Goal: Transaction & Acquisition: Purchase product/service

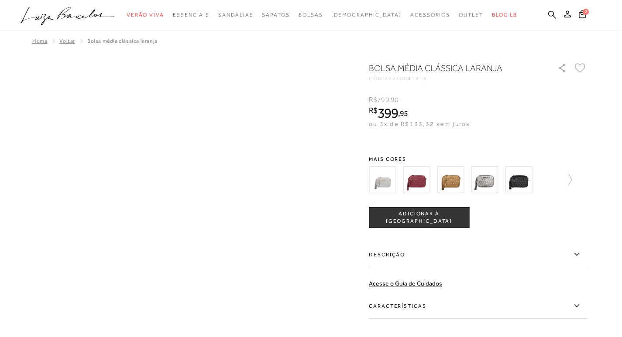
click at [523, 181] on img at bounding box center [518, 179] width 27 height 27
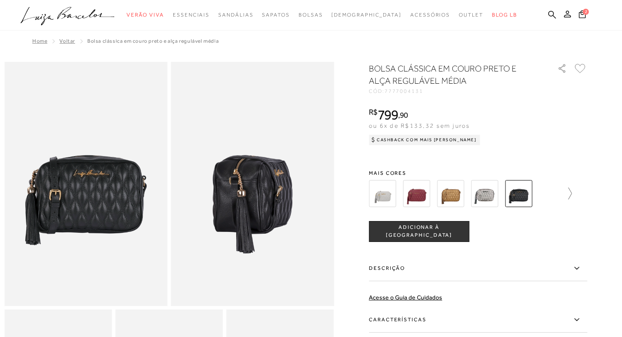
click at [571, 195] on icon at bounding box center [565, 194] width 12 height 12
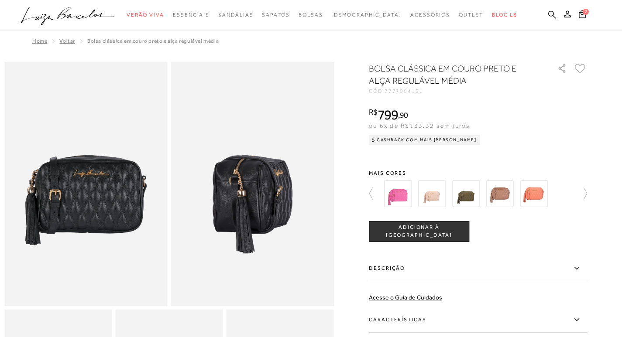
click at [537, 192] on img at bounding box center [533, 193] width 27 height 27
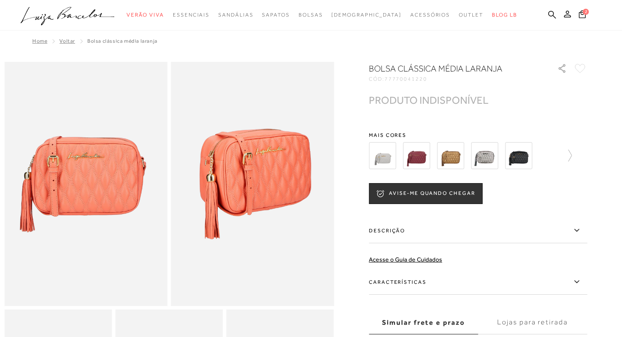
click at [413, 159] on img at bounding box center [416, 155] width 27 height 27
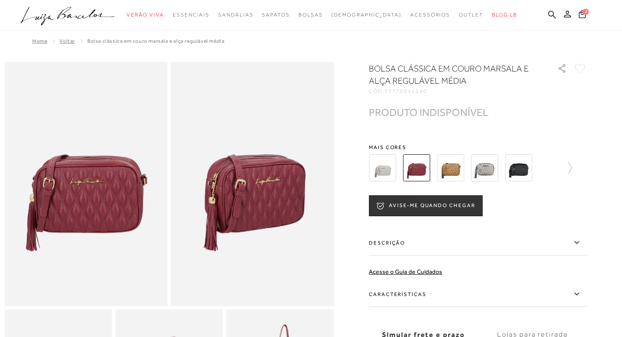
click at [390, 170] on img at bounding box center [382, 167] width 27 height 27
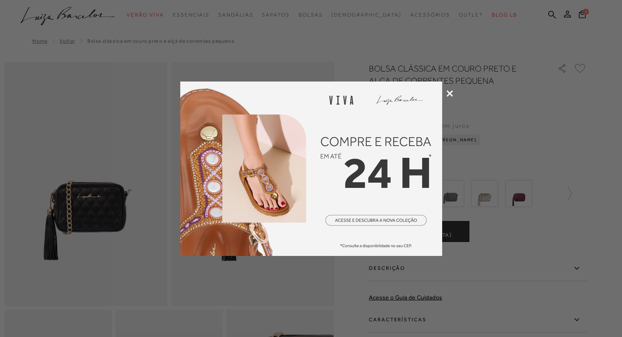
click at [448, 93] on icon at bounding box center [449, 93] width 7 height 7
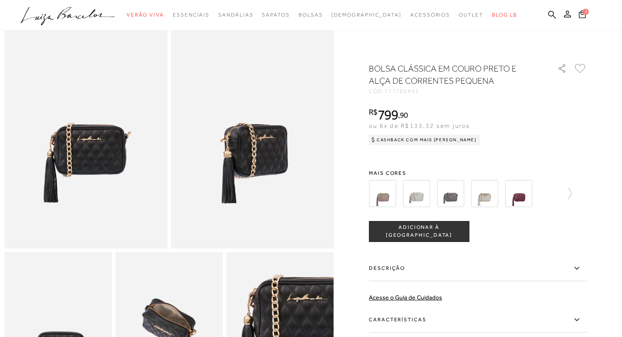
scroll to position [131, 0]
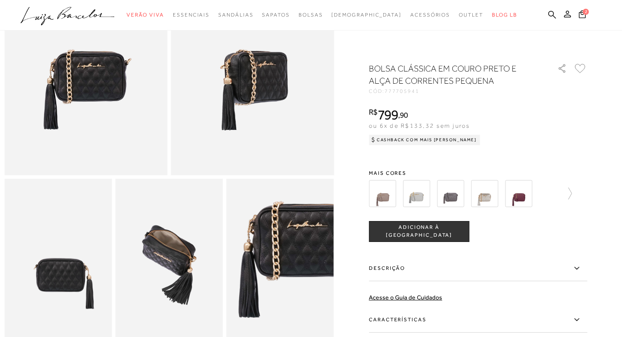
click at [413, 232] on span "ADICIONAR À [GEOGRAPHIC_DATA]" at bounding box center [418, 231] width 99 height 15
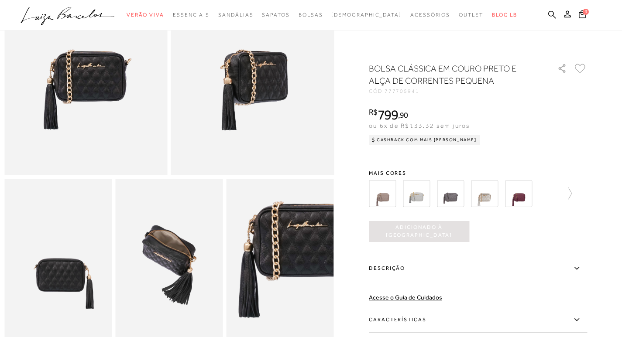
scroll to position [0, 0]
click at [584, 14] on span "3" at bounding box center [585, 11] width 6 height 6
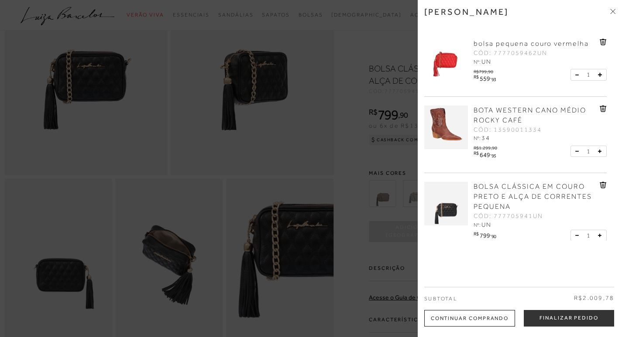
click at [603, 109] on icon at bounding box center [603, 108] width 1 height 3
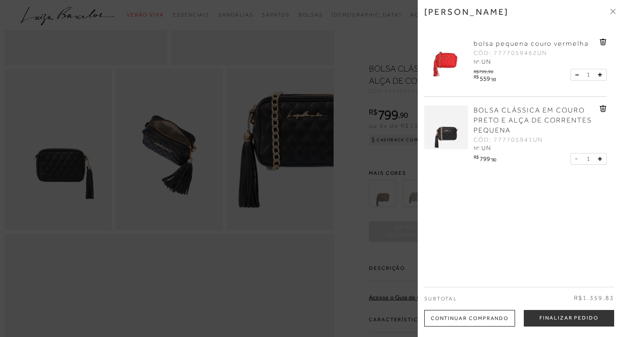
scroll to position [262, 0]
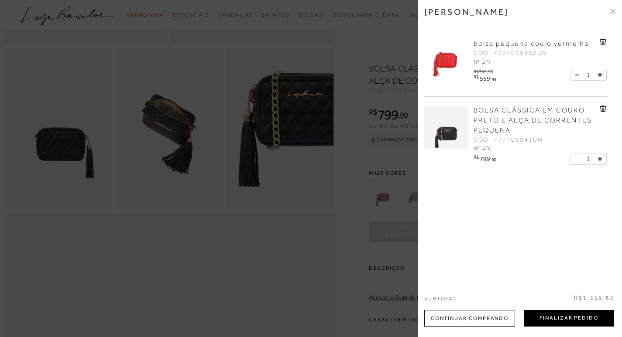
click at [571, 316] on button "Finalizar Pedido" at bounding box center [568, 318] width 90 height 17
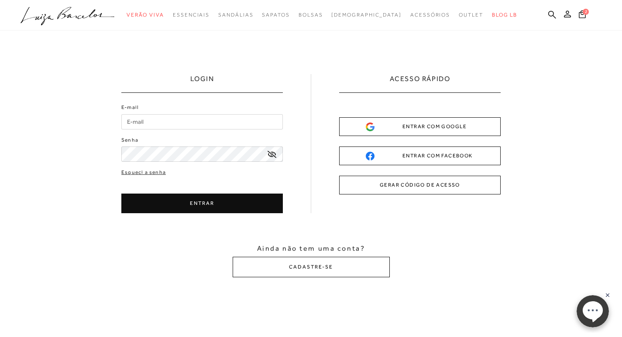
click at [183, 117] on input "E-mail" at bounding box center [201, 121] width 161 height 15
click at [183, 122] on input "E-mail" at bounding box center [201, 121] width 161 height 15
type input "[EMAIL_ADDRESS][DOMAIN_NAME]"
click at [270, 153] on icon at bounding box center [271, 154] width 9 height 7
click at [198, 200] on button "ENTRAR" at bounding box center [201, 204] width 161 height 20
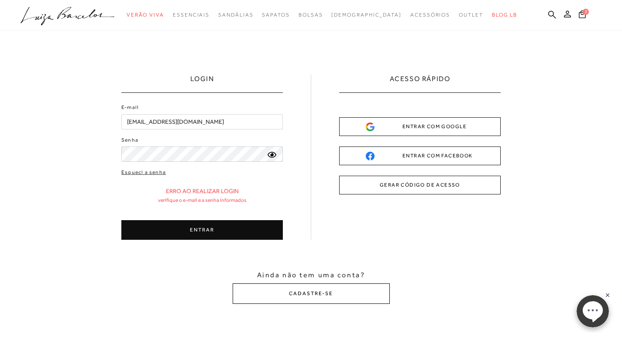
click at [314, 294] on button "CADASTRE-SE" at bounding box center [310, 294] width 157 height 21
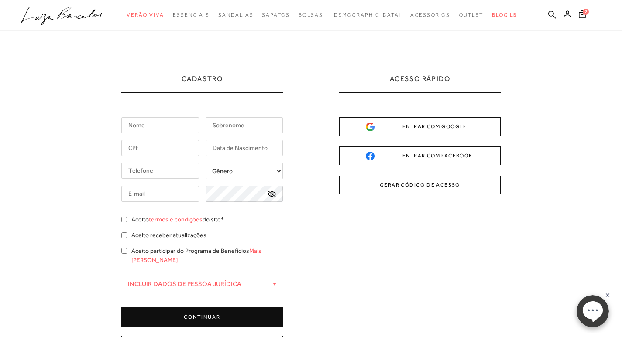
click at [164, 129] on input "text" at bounding box center [160, 125] width 78 height 16
type input "ELISANGELA"
type input "DA VITÓRIA"
type input "[PHONE_NUMBER]"
type input "[EMAIL_ADDRESS][DOMAIN_NAME]"
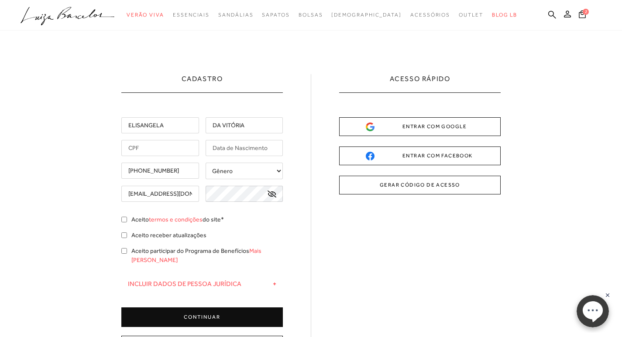
click at [163, 149] on input "text" at bounding box center [160, 148] width 78 height 16
type input "096.440.697-73"
click at [238, 170] on select "Gênero Feminino Masculino" at bounding box center [244, 171] width 78 height 17
select select
click at [205, 163] on select "Gênero Feminino Masculino" at bounding box center [244, 171] width 78 height 17
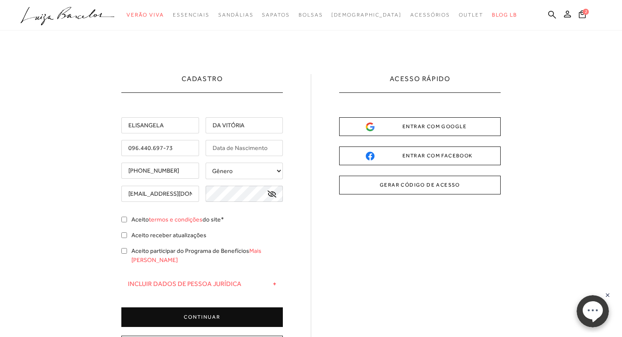
click at [248, 149] on input "text" at bounding box center [244, 148] width 78 height 16
type input "[DATE]"
click at [273, 193] on icon at bounding box center [271, 194] width 9 height 7
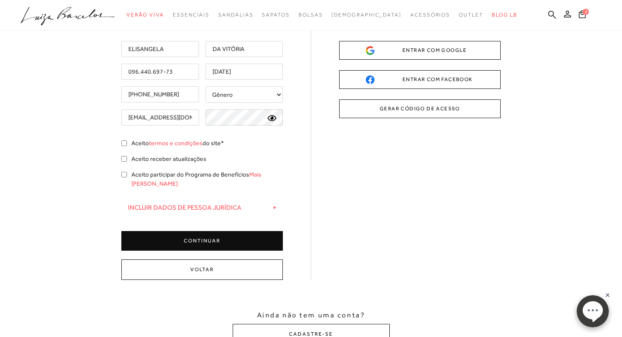
scroll to position [87, 0]
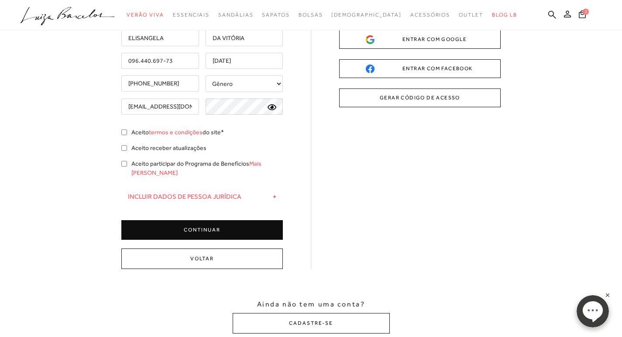
click at [210, 220] on button "CONTINUAR" at bounding box center [201, 230] width 161 height 20
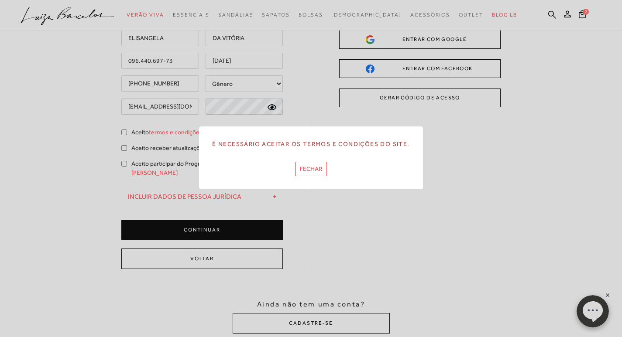
click at [322, 162] on button "FECHAR" at bounding box center [311, 169] width 32 height 14
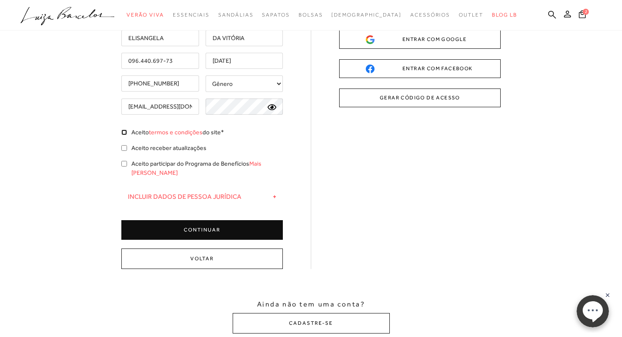
click at [124, 132] on input "Aceito termos e condições do site*" at bounding box center [124, 133] width 6 height 6
checkbox input "true"
click at [125, 148] on input "Aceito receber atualizações" at bounding box center [124, 148] width 6 height 6
checkbox input "true"
click at [123, 164] on input "Aceito participar do Programa de Benefícios Mais [PERSON_NAME]" at bounding box center [124, 164] width 6 height 6
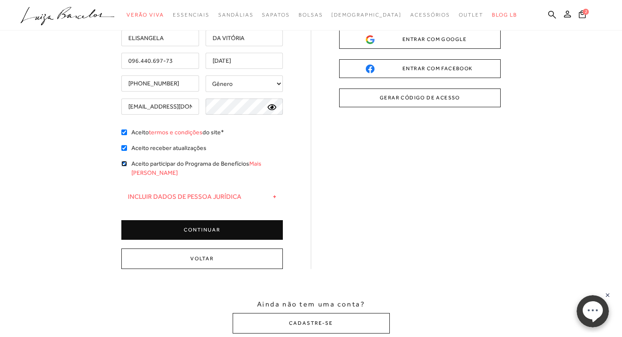
checkbox input "true"
click at [196, 220] on button "CONTINUAR" at bounding box center [201, 230] width 161 height 20
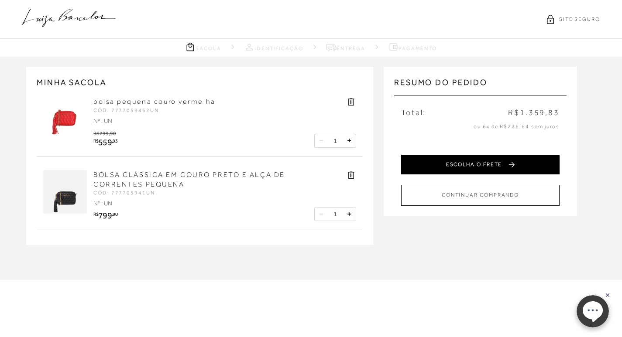
click at [495, 163] on button "ESCOLHA O FRETE" at bounding box center [480, 165] width 158 height 20
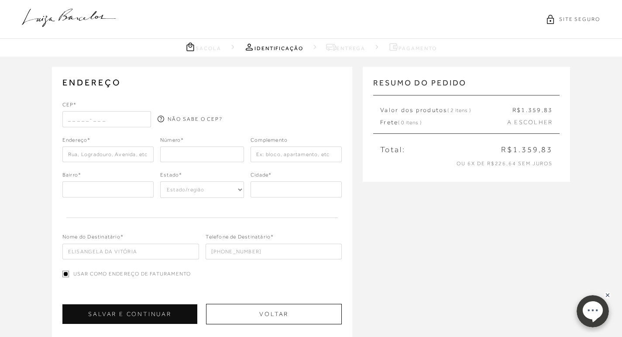
drag, startPoint x: 129, startPoint y: 120, endPoint x: 132, endPoint y: 138, distance: 18.1
click at [132, 138] on div "CEP* NÃO SABE O CEP? Endereço* Número* Complemento" at bounding box center [202, 180] width 280 height 159
type input "29901-630"
type input "[STREET_ADDRESS]"
type input "ES"
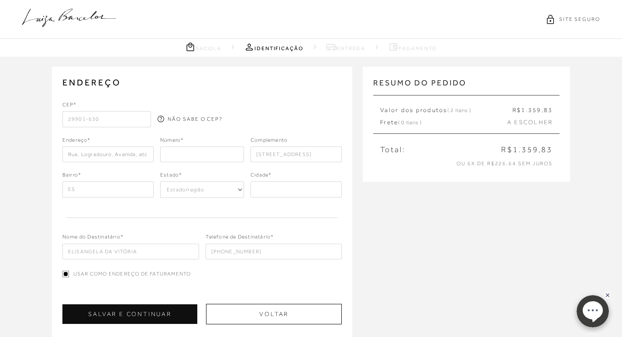
select select "ES"
type input "LINHARES"
type input "AV SÃO MATEUS N257"
type input "[GEOGRAPHIC_DATA]"
type input "Shell"
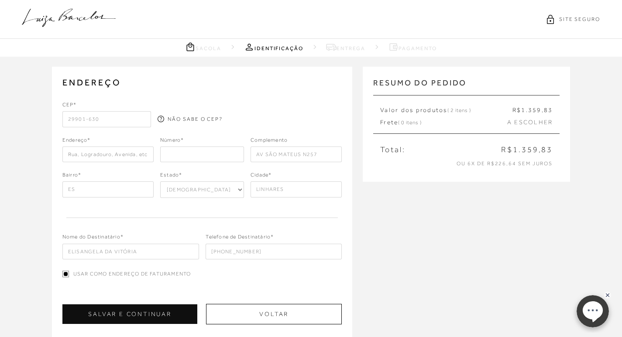
type input "Linhares"
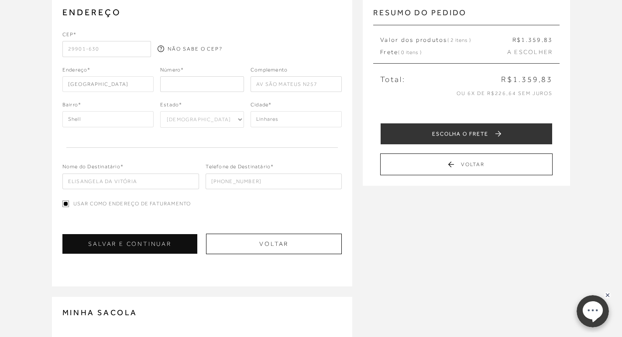
scroll to position [87, 0]
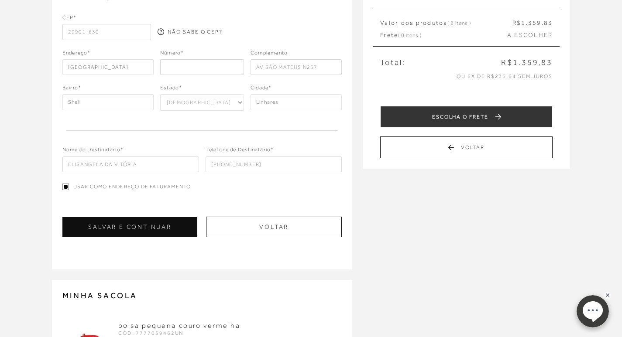
click at [199, 70] on input "number" at bounding box center [202, 67] width 84 height 16
type input "2570"
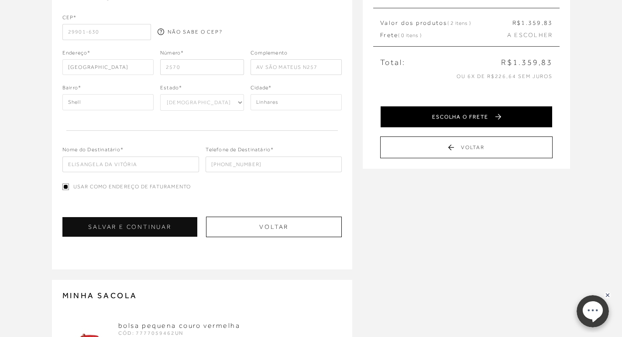
click at [459, 116] on button "ESCOLHA O FRETE" at bounding box center [466, 117] width 172 height 22
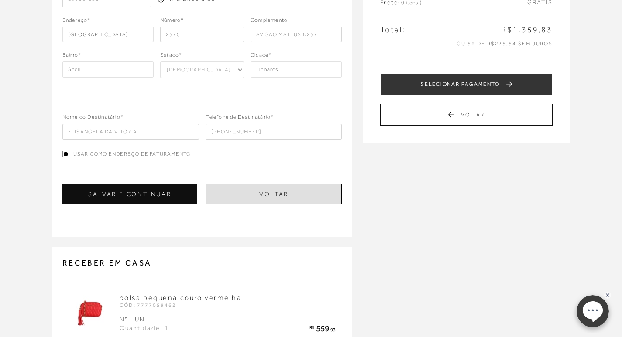
scroll to position [131, 0]
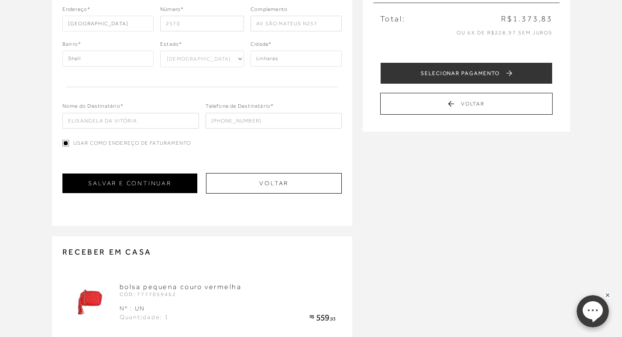
click at [167, 185] on button "SALVAR E CONTINUAR" at bounding box center [129, 184] width 135 height 20
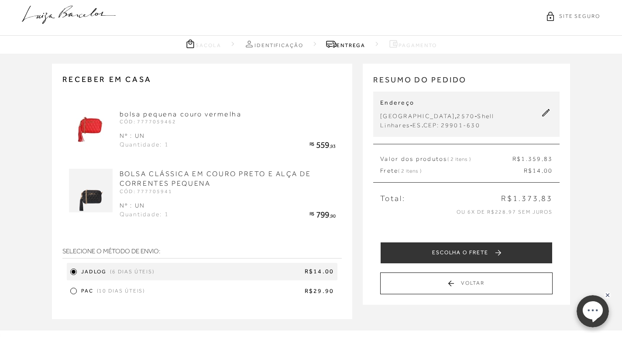
scroll to position [0, 0]
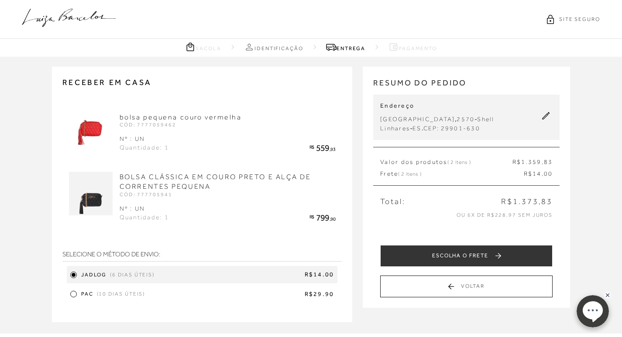
click at [79, 17] on icon at bounding box center [69, 18] width 94 height 18
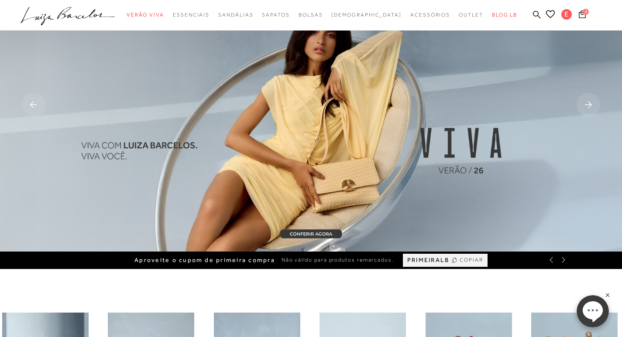
scroll to position [131, 0]
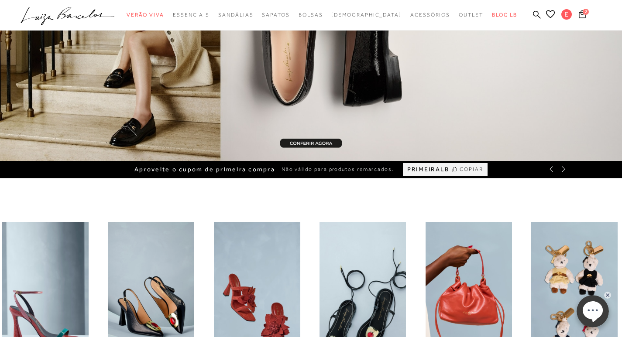
click at [583, 14] on span "2" at bounding box center [585, 12] width 6 height 6
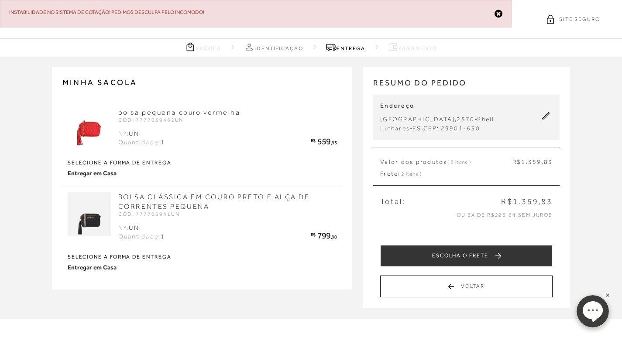
click at [15, 47] on nav "Sacola Identificação [GEOGRAPHIC_DATA] Pagamento" at bounding box center [311, 48] width 622 height 18
click at [495, 11] on icon at bounding box center [498, 13] width 8 height 9
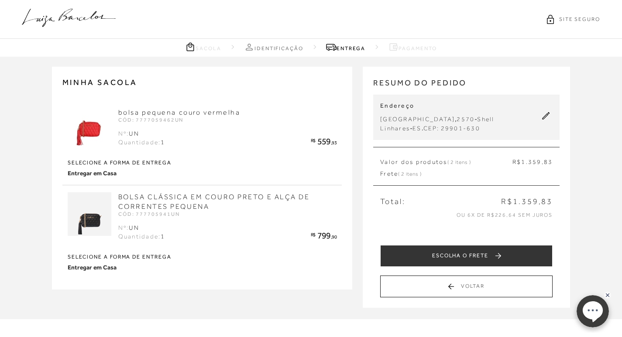
click at [34, 16] on icon at bounding box center [69, 18] width 94 height 18
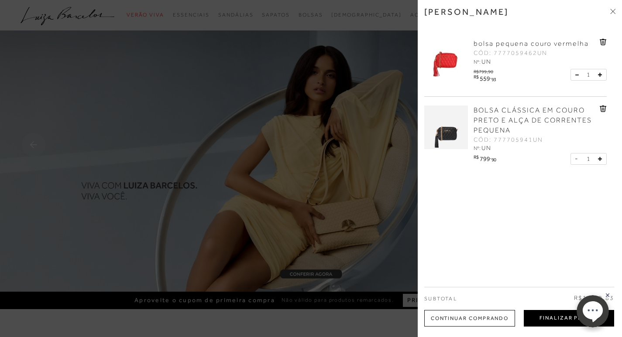
click at [557, 319] on button "Finalizar Pedido" at bounding box center [568, 318] width 90 height 17
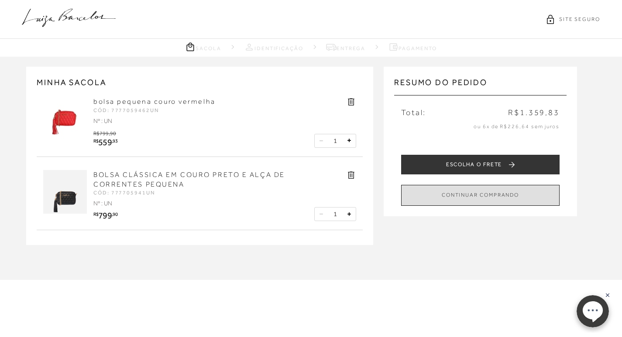
click at [477, 195] on button "CONTINUAR COMPRANDO" at bounding box center [480, 195] width 158 height 21
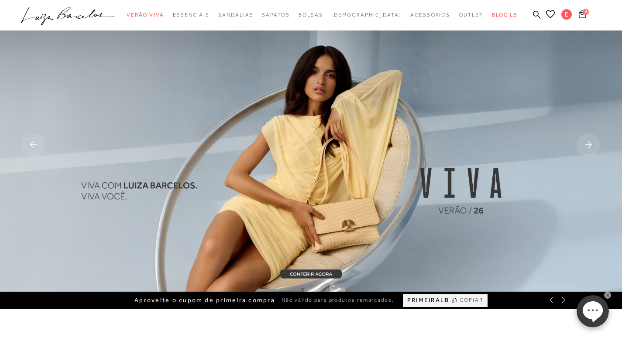
click at [584, 15] on icon at bounding box center [581, 14] width 7 height 8
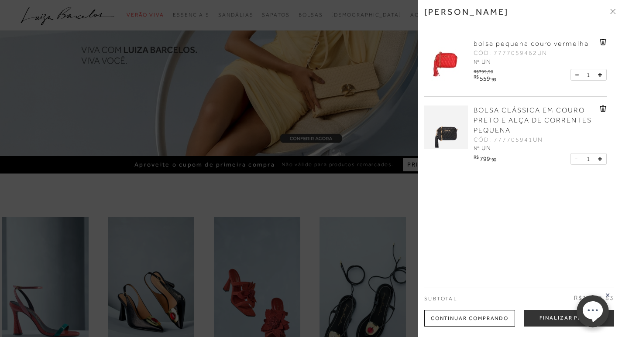
scroll to position [262, 0]
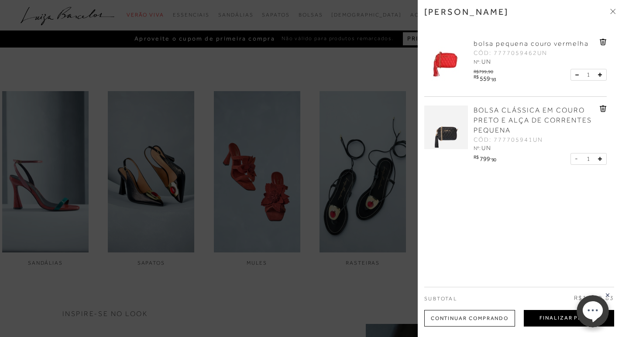
click at [549, 318] on button "Finalizar Pedido" at bounding box center [568, 318] width 90 height 17
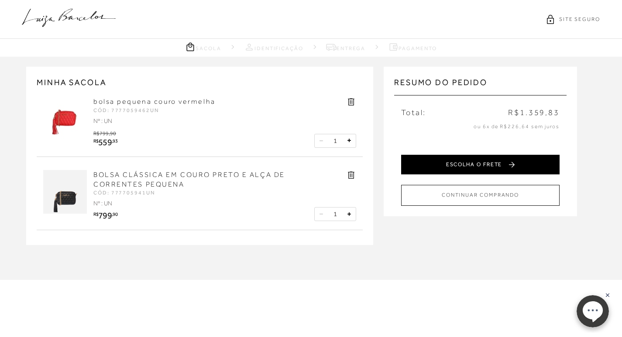
click at [494, 163] on button "ESCOLHA O FRETE" at bounding box center [480, 165] width 158 height 20
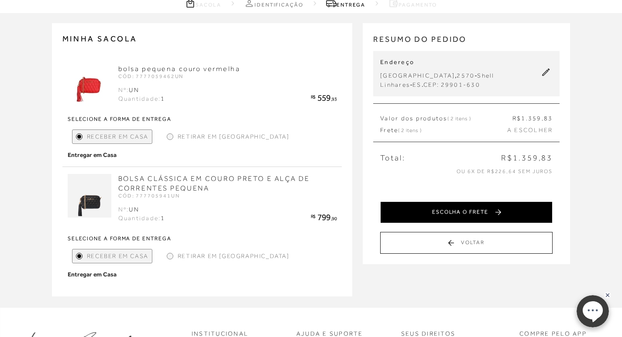
scroll to position [87, 0]
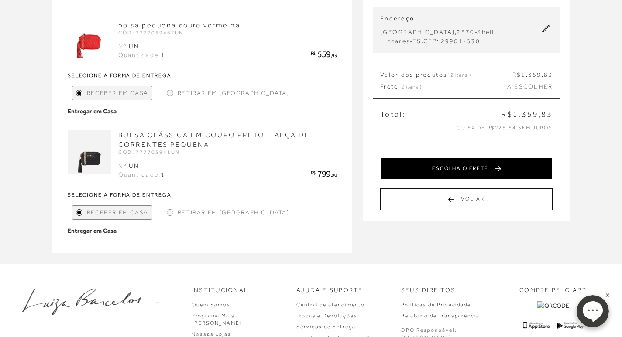
click at [474, 166] on button "ESCOLHA O FRETE" at bounding box center [466, 169] width 172 height 22
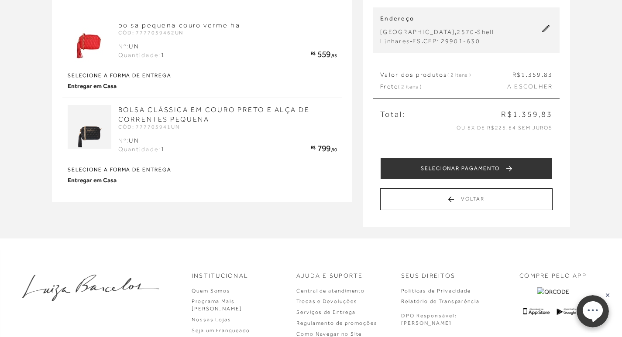
scroll to position [0, 0]
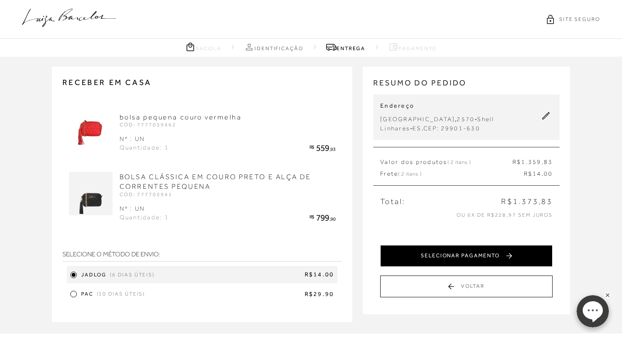
click at [462, 255] on button "SELECIONAR PAGAMENTO" at bounding box center [466, 256] width 172 height 22
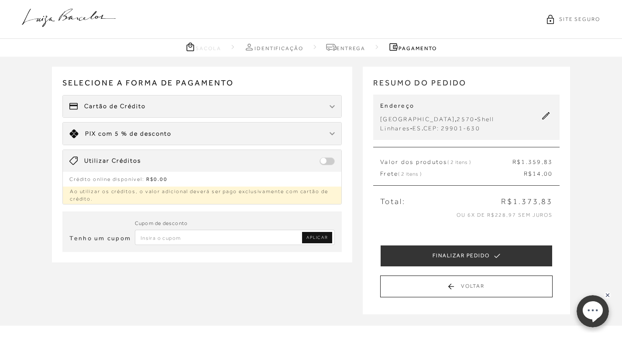
click at [206, 237] on input "Inserir Código da Promoção" at bounding box center [235, 237] width 200 height 15
type input "PRIMEIRALB"
click at [313, 237] on span "APLICAR" at bounding box center [316, 238] width 21 height 6
click at [155, 238] on input "Inserir Código da Promoção" at bounding box center [235, 237] width 200 height 15
type input "PRIMEIRALB"
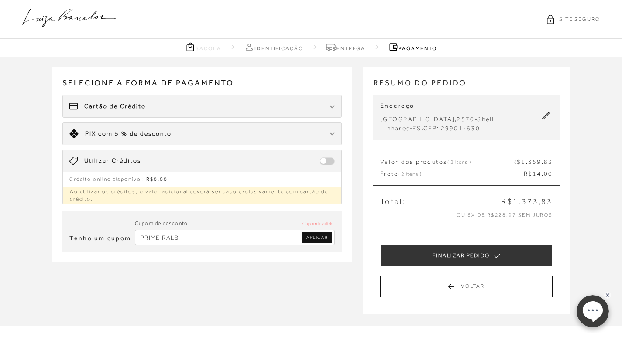
click at [315, 241] on link "APLICAR" at bounding box center [317, 237] width 30 height 11
click at [229, 237] on input "Inserir Código da Promoção" at bounding box center [235, 237] width 200 height 15
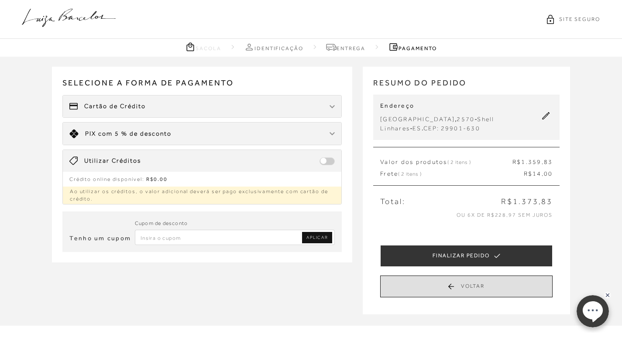
click at [437, 287] on button "Voltar" at bounding box center [466, 287] width 172 height 22
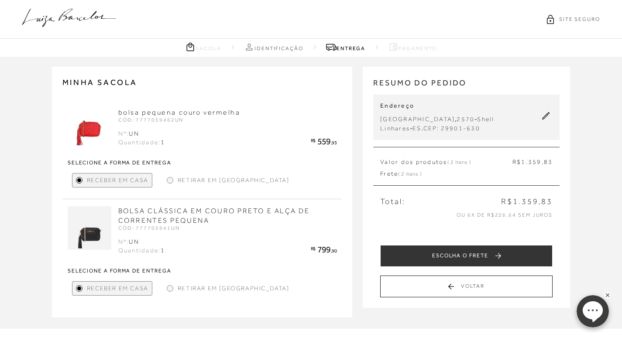
click at [437, 287] on button "Voltar" at bounding box center [466, 287] width 172 height 22
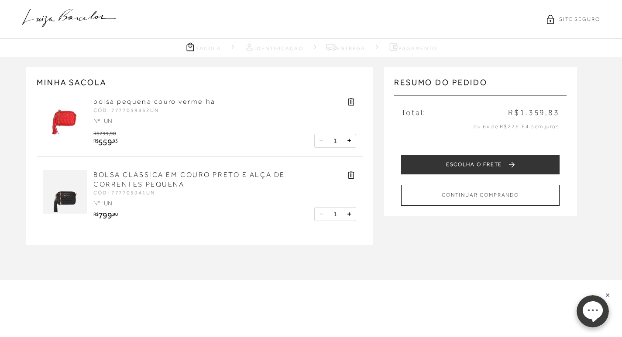
click at [97, 17] on icon at bounding box center [69, 18] width 94 height 18
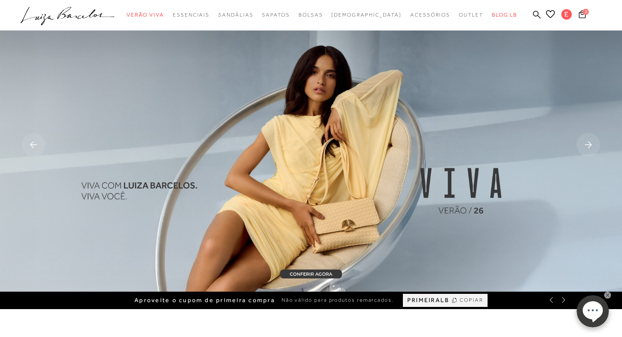
click at [465, 299] on span "COPIAR" at bounding box center [471, 300] width 24 height 8
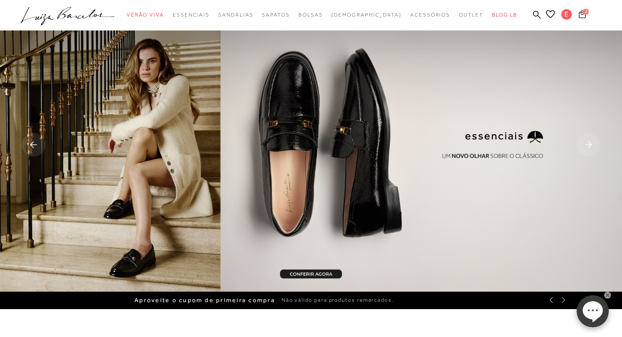
click at [583, 15] on icon at bounding box center [581, 14] width 7 height 8
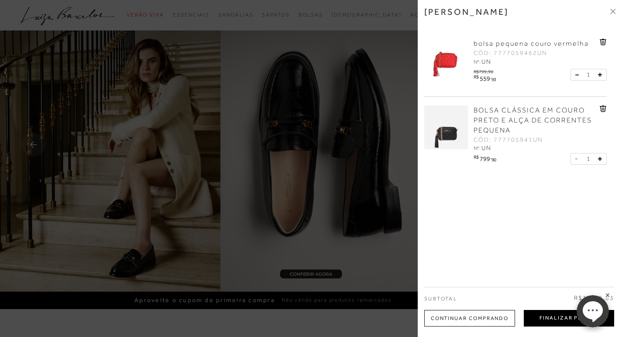
click at [544, 319] on button "Finalizar Pedido" at bounding box center [568, 318] width 90 height 17
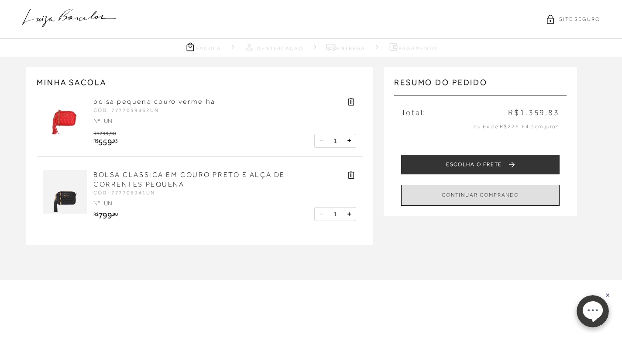
click at [489, 199] on button "CONTINUAR COMPRANDO" at bounding box center [480, 195] width 158 height 21
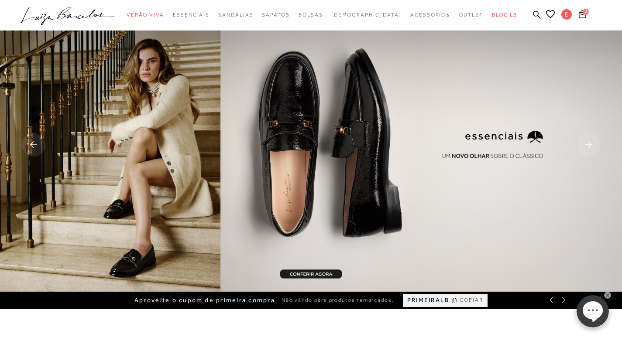
click at [582, 15] on icon at bounding box center [581, 14] width 7 height 8
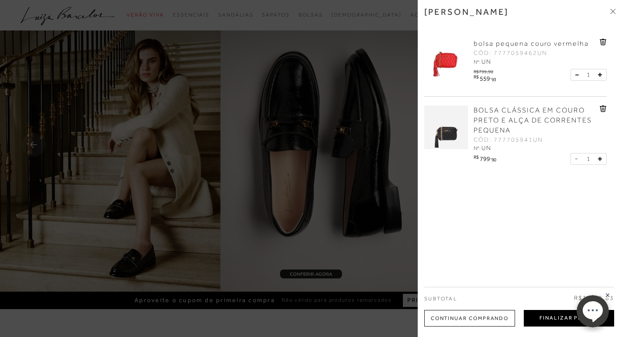
click at [543, 318] on button "Finalizar Pedido" at bounding box center [568, 318] width 90 height 17
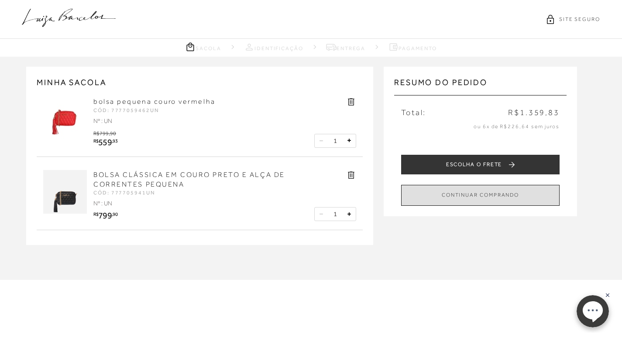
click at [496, 196] on button "CONTINUAR COMPRANDO" at bounding box center [480, 195] width 158 height 21
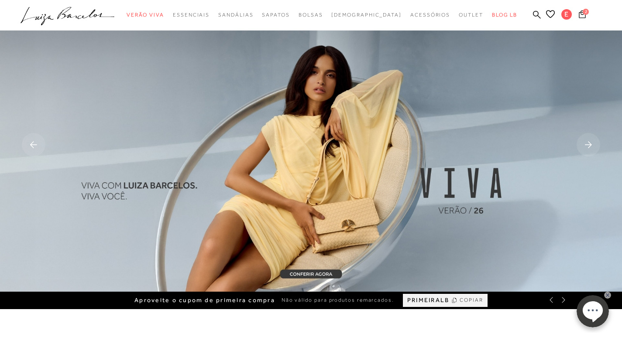
click at [585, 14] on span "2" at bounding box center [585, 12] width 6 height 6
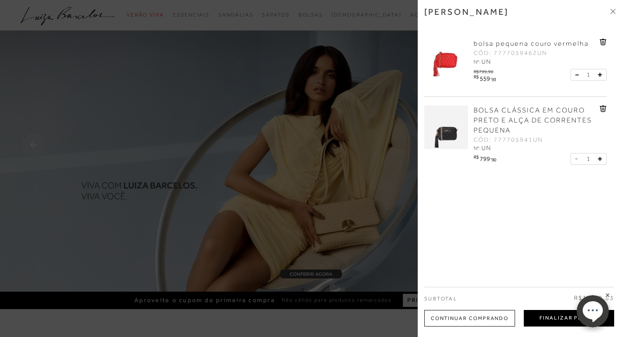
click at [542, 318] on button "Finalizar Pedido" at bounding box center [568, 318] width 90 height 17
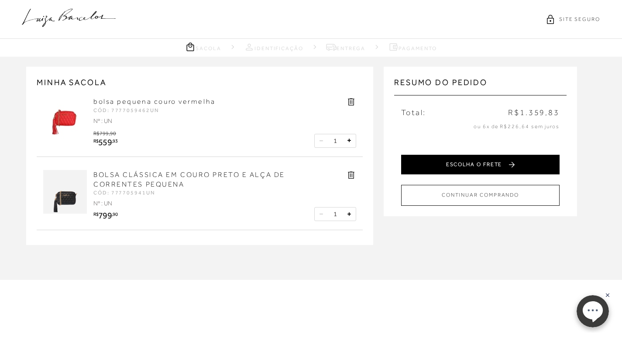
click at [483, 161] on button "ESCOLHA O FRETE" at bounding box center [480, 165] width 158 height 20
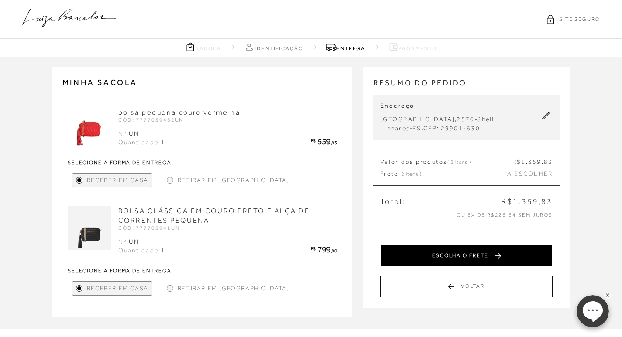
click at [477, 253] on button "ESCOLHA O FRETE" at bounding box center [466, 256] width 172 height 22
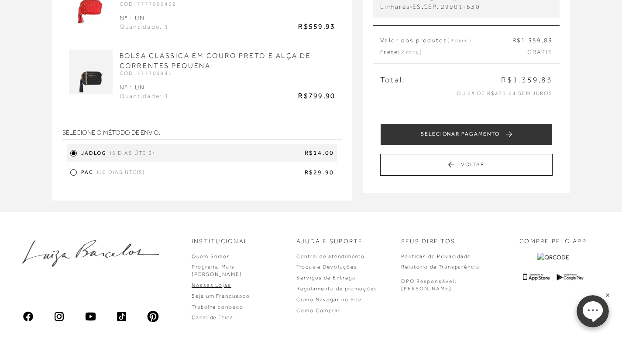
scroll to position [131, 0]
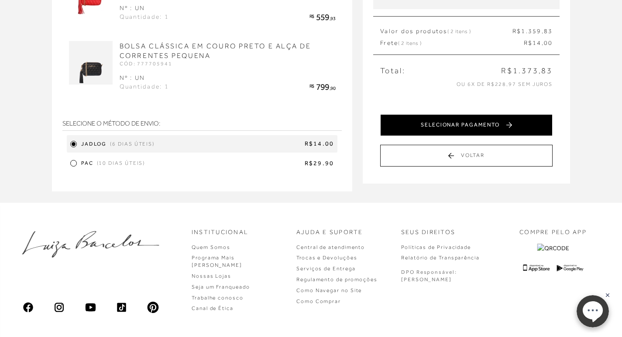
click at [445, 124] on button "SELECIONAR PAGAMENTO" at bounding box center [466, 125] width 172 height 22
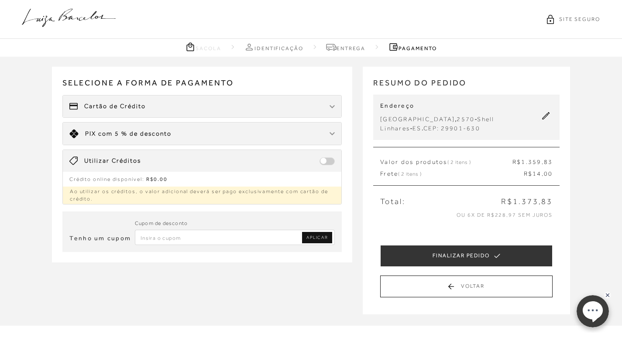
click at [206, 237] on input "Inserir Código da Promoção" at bounding box center [235, 237] width 200 height 15
paste input "PRIMEIRALB"
type input "PRIMEIRALB"
click at [311, 236] on span "APLICAR" at bounding box center [316, 238] width 21 height 6
click at [325, 160] on span at bounding box center [326, 161] width 15 height 8
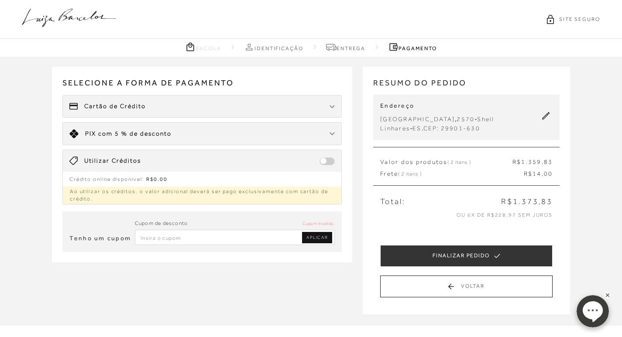
click at [263, 237] on input "Inserir Código da Promoção" at bounding box center [235, 237] width 200 height 15
paste input "PRIMEIRALB"
type input "PRIMEIRALB"
click at [75, 16] on icon at bounding box center [69, 18] width 94 height 18
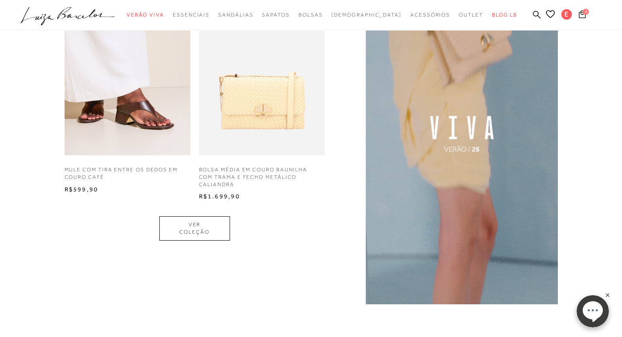
scroll to position [654, 0]
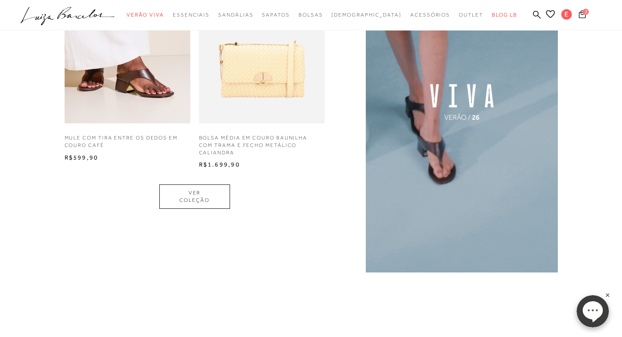
click at [582, 14] on icon at bounding box center [581, 14] width 7 height 8
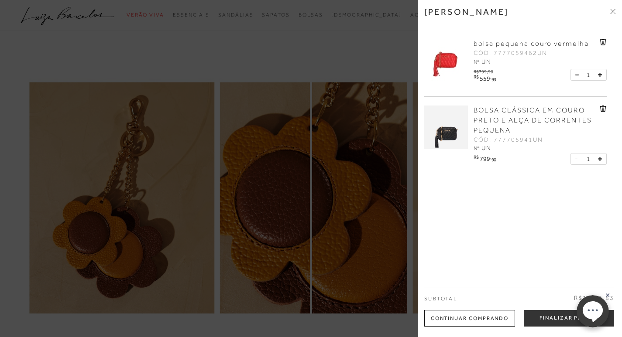
scroll to position [960, 0]
